Goal: Check status

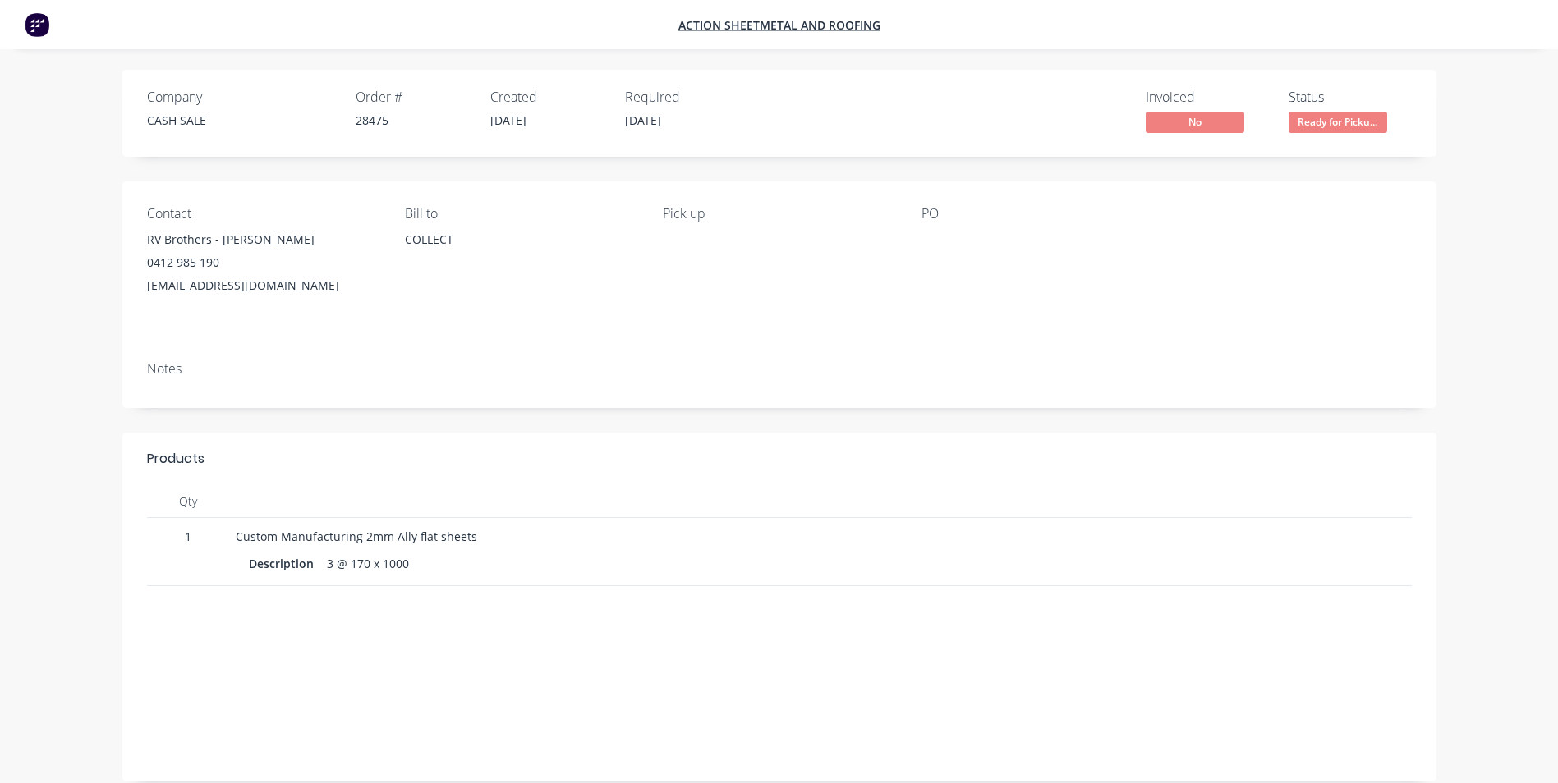
click at [1224, 126] on span "No" at bounding box center [1195, 122] width 99 height 21
click at [1182, 117] on span "No" at bounding box center [1195, 122] width 99 height 21
drag, startPoint x: 1182, startPoint y: 117, endPoint x: 999, endPoint y: 127, distance: 182.6
click at [999, 127] on div "Invoiced No Status Ready for Picku..." at bounding box center [1076, 114] width 672 height 48
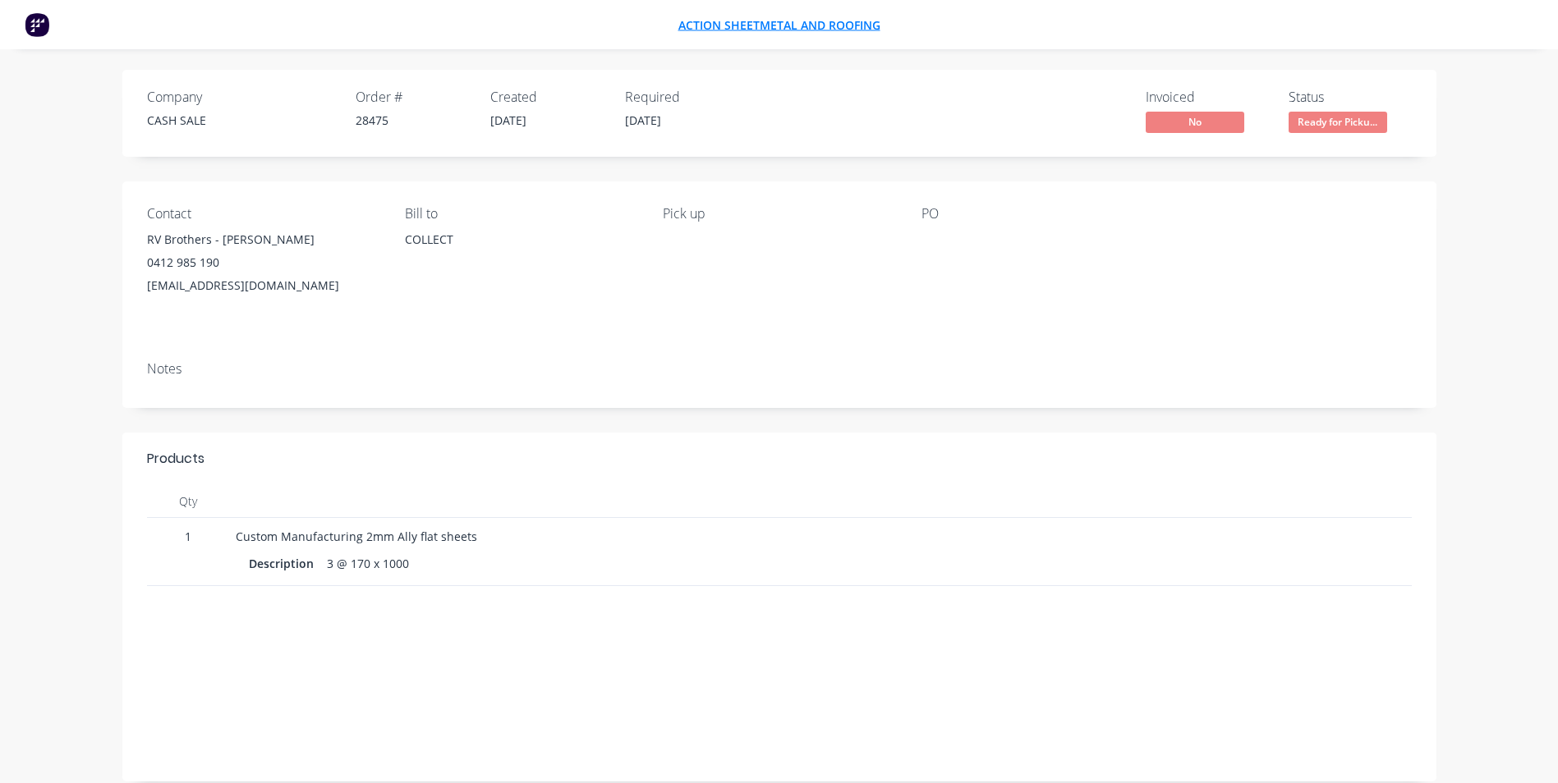
click at [827, 25] on span "Action Sheetmetal and Roofing" at bounding box center [779, 25] width 202 height 16
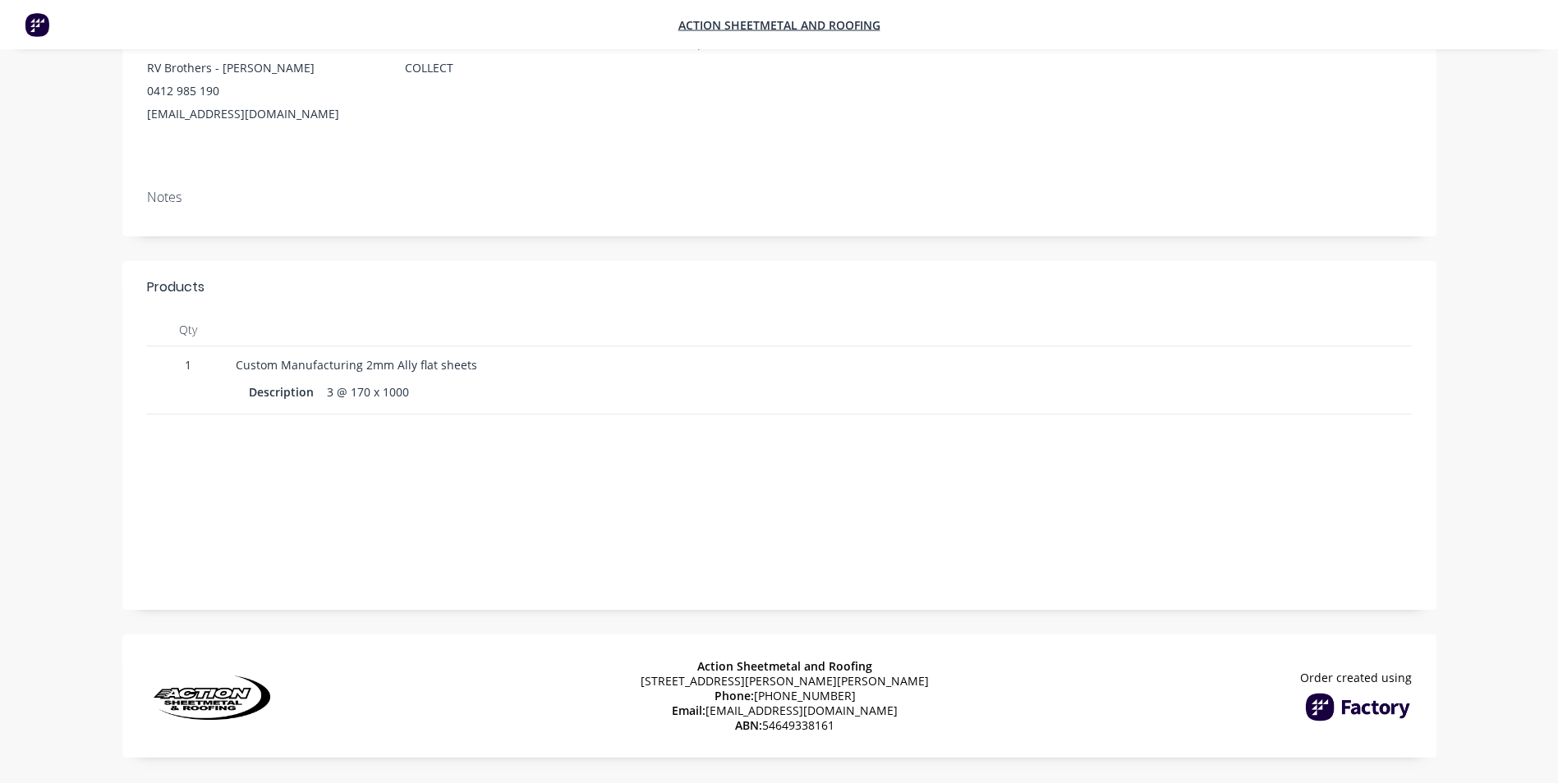
scroll to position [175, 0]
